Goal: Task Accomplishment & Management: Manage account settings

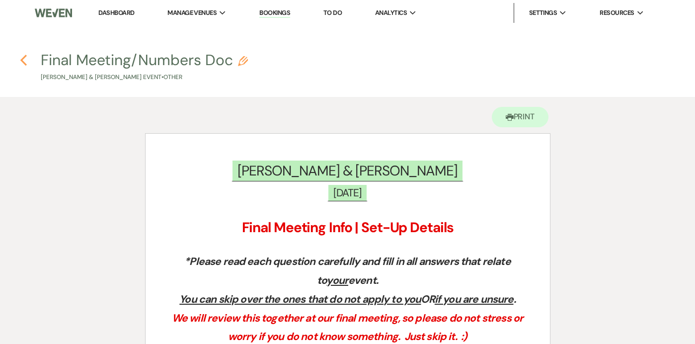
click at [24, 58] on icon "Previous" at bounding box center [23, 60] width 7 height 12
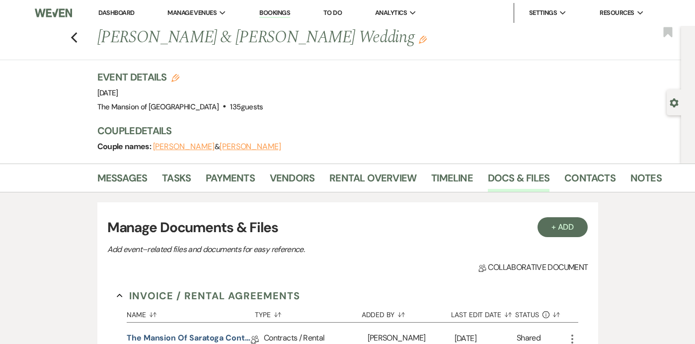
scroll to position [519, 0]
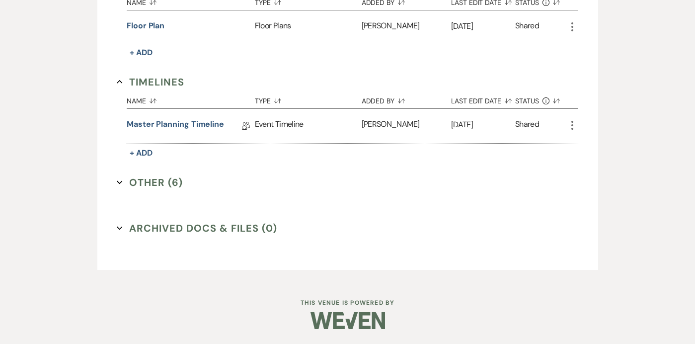
click at [121, 179] on icon "Expand" at bounding box center [120, 182] width 6 height 6
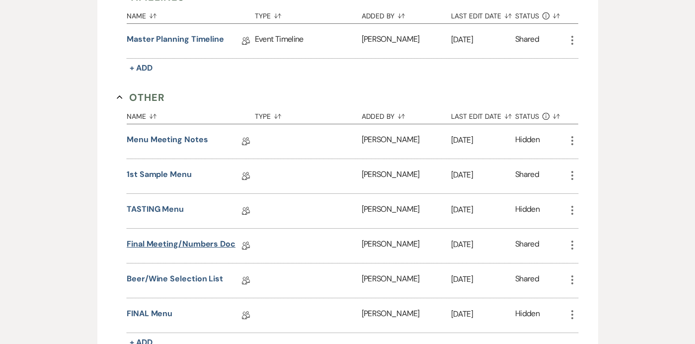
scroll to position [613, 0]
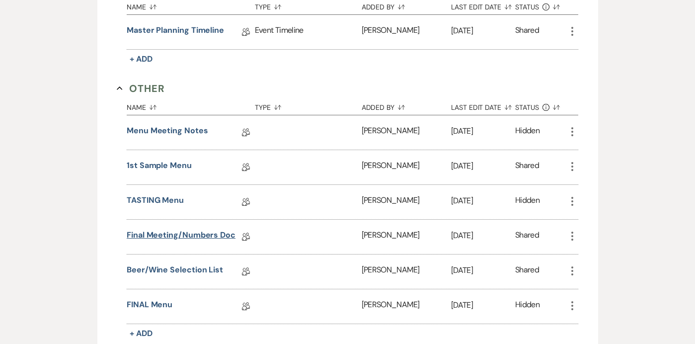
click at [211, 234] on link "Final Meeting/Numbers Doc" at bounding box center [181, 236] width 109 height 15
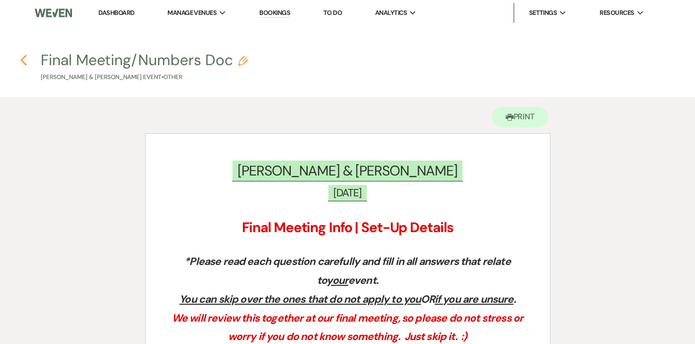
click at [24, 57] on use "button" at bounding box center [23, 60] width 6 height 11
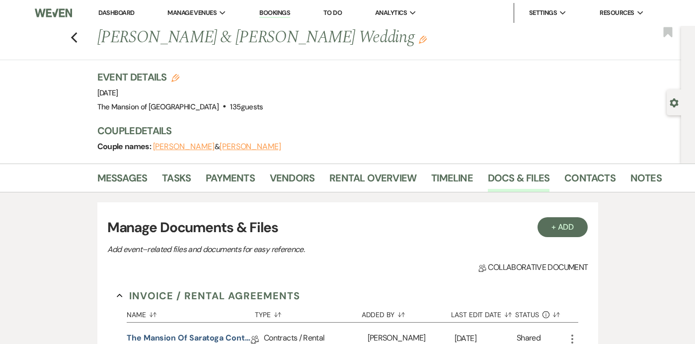
scroll to position [519, 0]
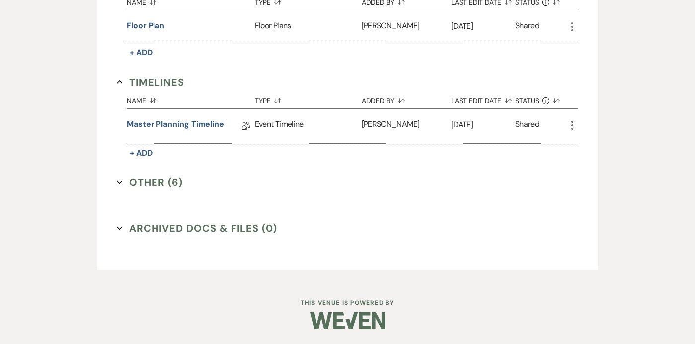
click at [120, 178] on button "Other (6) Expand" at bounding box center [150, 182] width 66 height 15
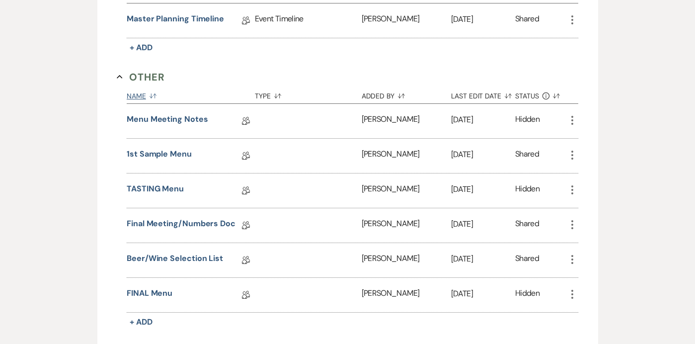
scroll to position [651, 0]
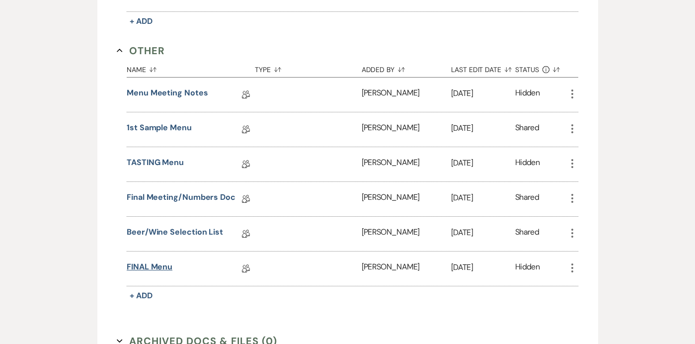
click at [156, 267] on link "FINAL Menu" at bounding box center [150, 268] width 46 height 15
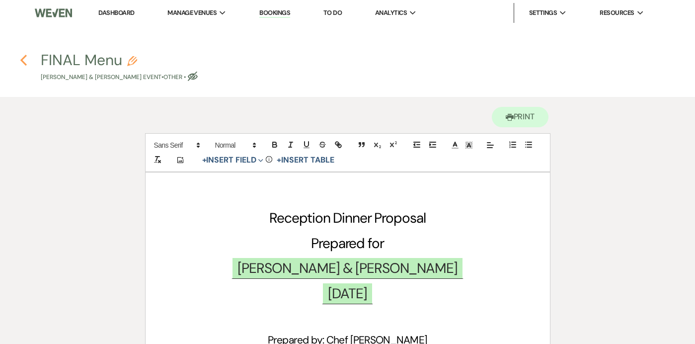
click at [23, 63] on icon "Previous" at bounding box center [23, 60] width 7 height 12
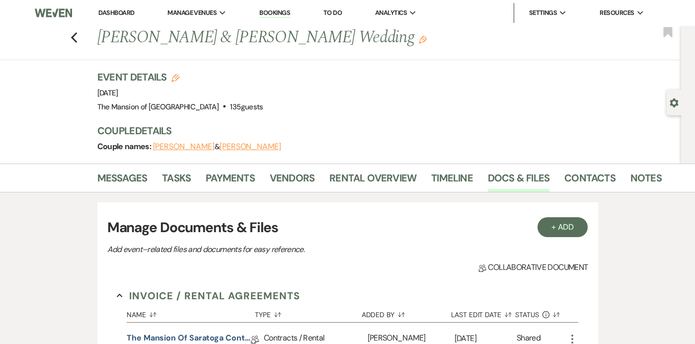
scroll to position [519, 0]
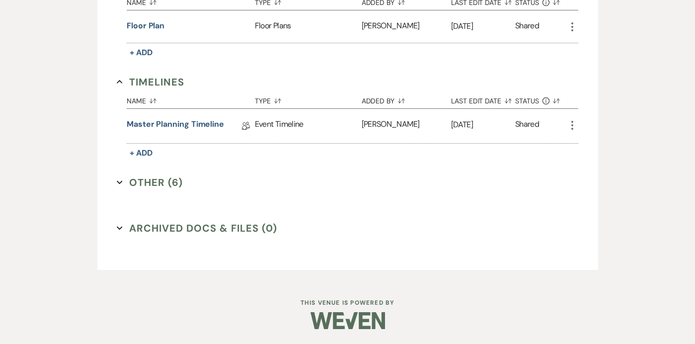
click at [121, 179] on icon "Expand" at bounding box center [120, 182] width 6 height 6
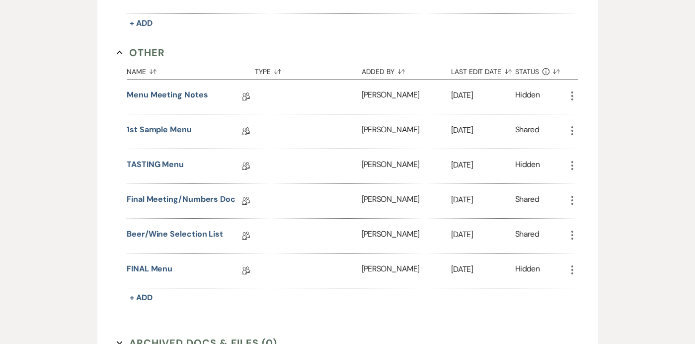
scroll to position [650, 0]
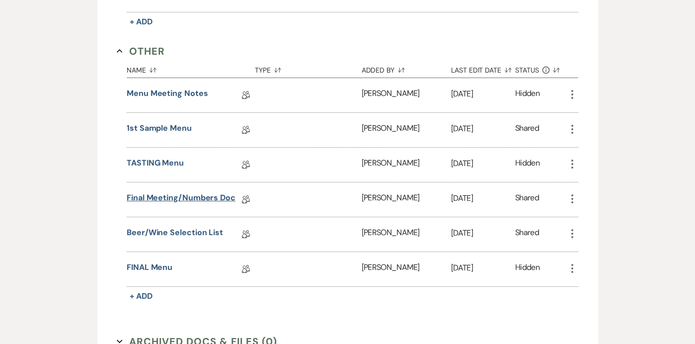
click at [162, 192] on link "Final Meeting/Numbers Doc" at bounding box center [181, 199] width 109 height 15
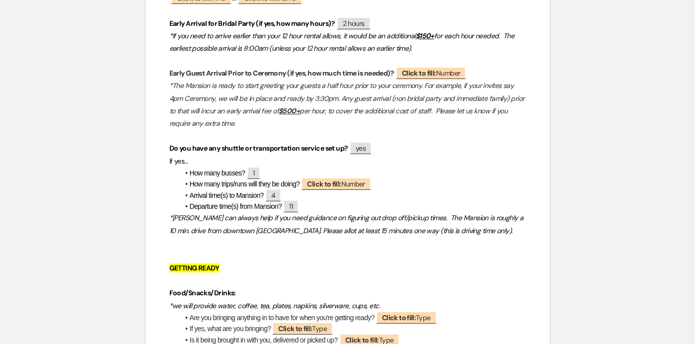
scroll to position [1370, 0]
